Goal: Navigation & Orientation: Find specific page/section

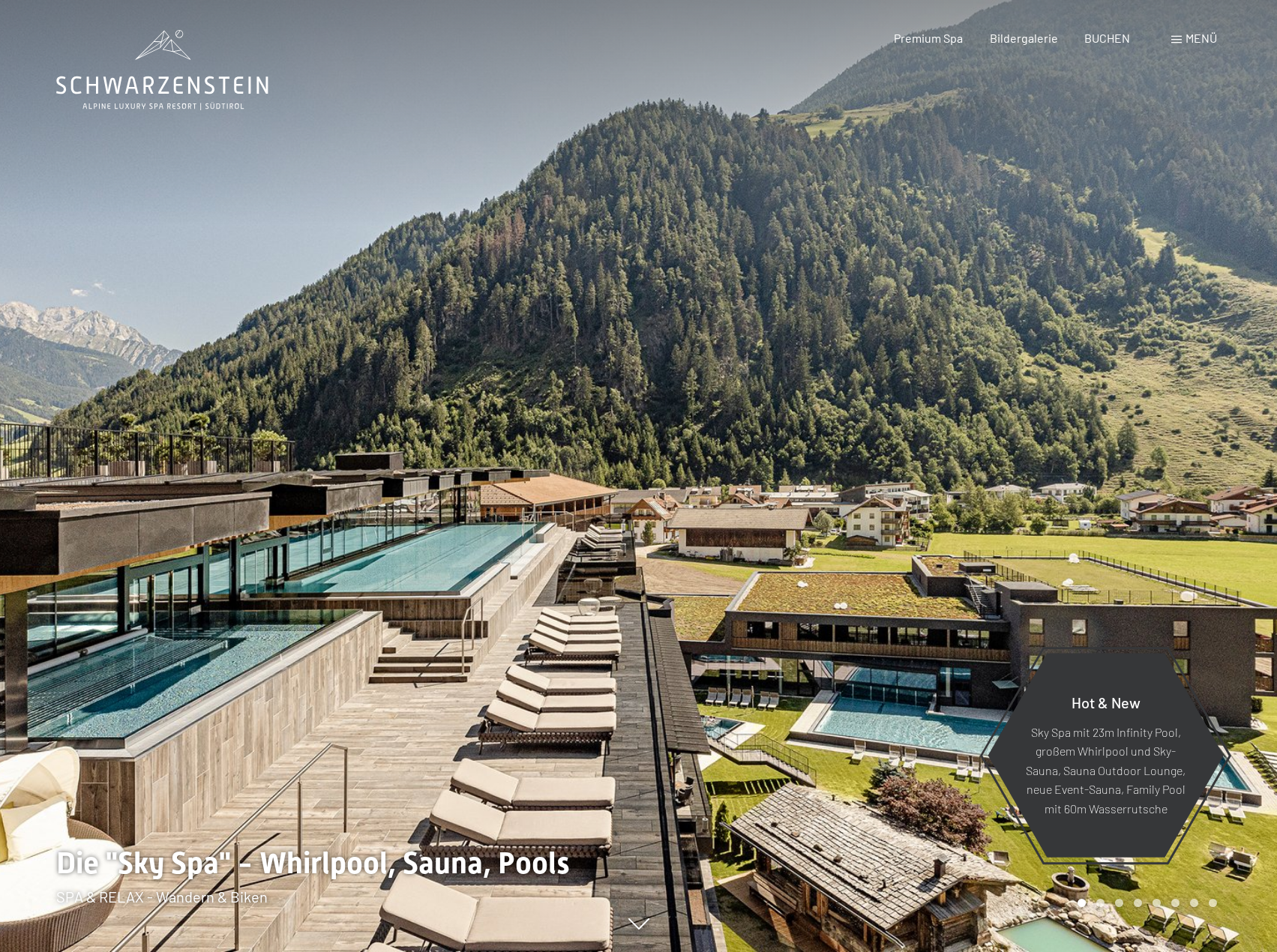
click at [1216, 30] on div "Buchen Anfragen Premium Spa Bildergalerie BUCHEN Menü DE IT EN Gutschein Bilder…" at bounding box center [1029, 38] width 376 height 17
click at [1207, 34] on span "Menü" at bounding box center [1201, 38] width 32 height 14
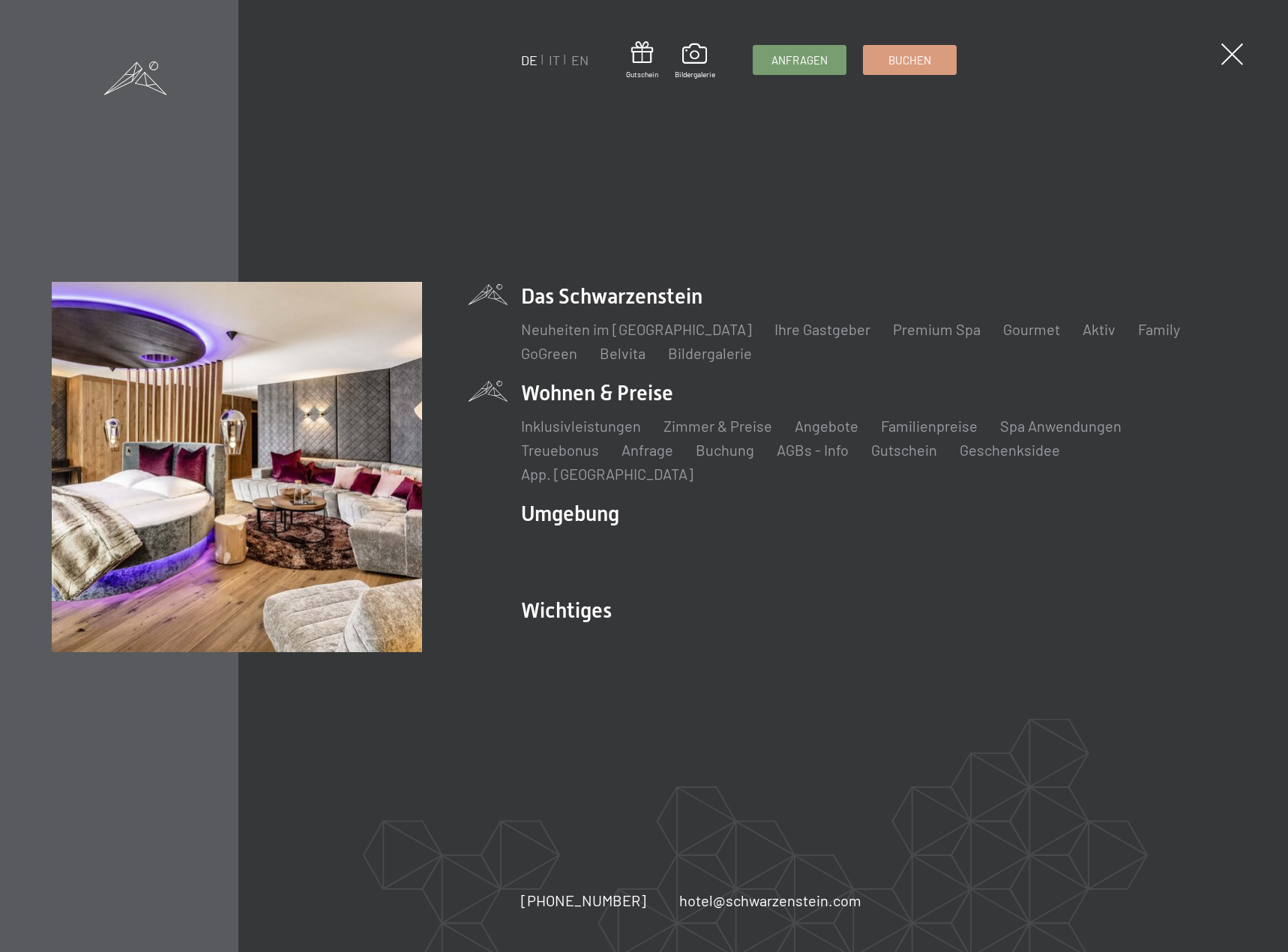
click at [593, 401] on li "Wohnen & Preise Inklusivleistungen [PERSON_NAME] & Preise Liste Angebote Liste …" at bounding box center [879, 432] width 716 height 106
click at [672, 429] on link "Zimmer & Preise" at bounding box center [718, 425] width 109 height 18
